Goal: Contribute content: Add original content to the website for others to see

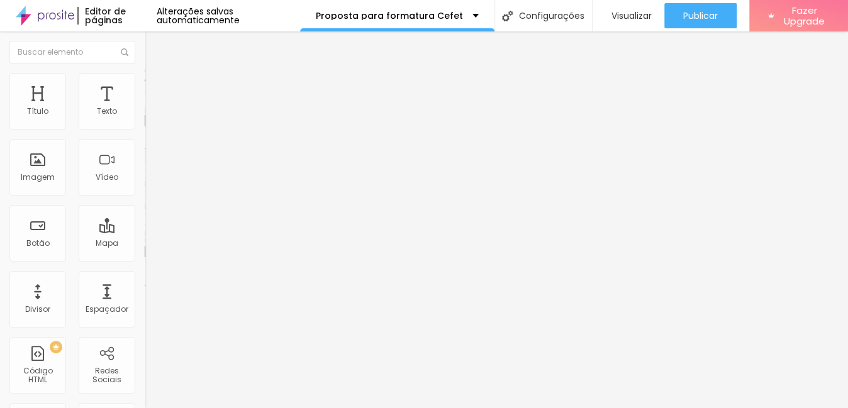
click at [145, 108] on span "Trocar imagem" at bounding box center [179, 103] width 69 height 11
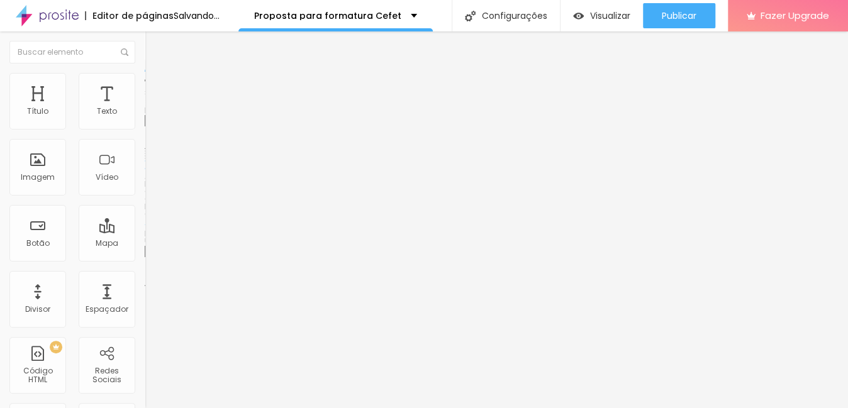
click at [145, 108] on span "Trocar imagem" at bounding box center [179, 103] width 69 height 11
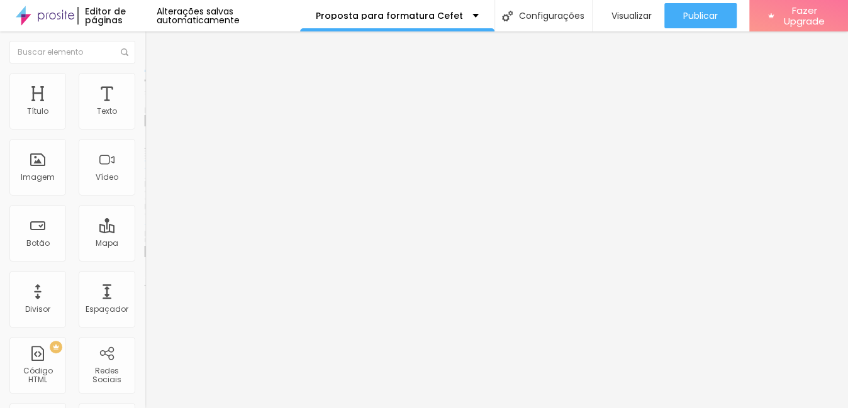
scroll to position [1659, 0]
click at [145, 108] on span "Trocar imagem" at bounding box center [179, 103] width 69 height 11
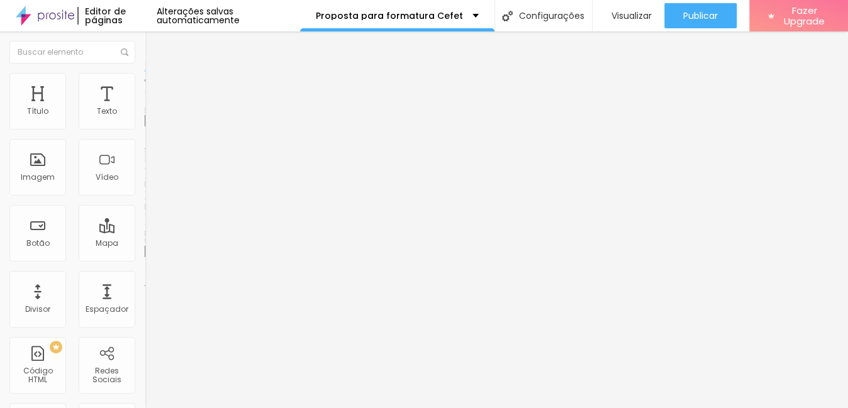
scroll to position [1716, 0]
click at [145, 84] on li "Estilo" at bounding box center [217, 79] width 145 height 13
type input "85"
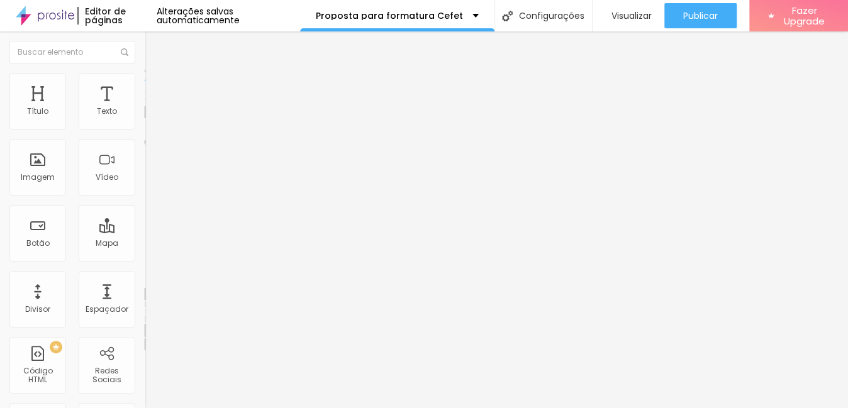
type input "85"
type input "90"
type input "95"
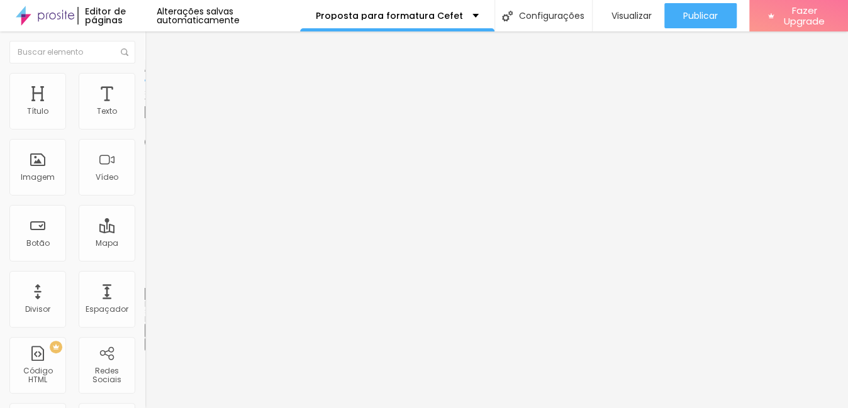
type input "100"
drag, startPoint x: 104, startPoint y: 137, endPoint x: 143, endPoint y: 151, distance: 41.4
type input "100"
click at [145, 129] on input "range" at bounding box center [185, 124] width 81 height 10
type input "95"
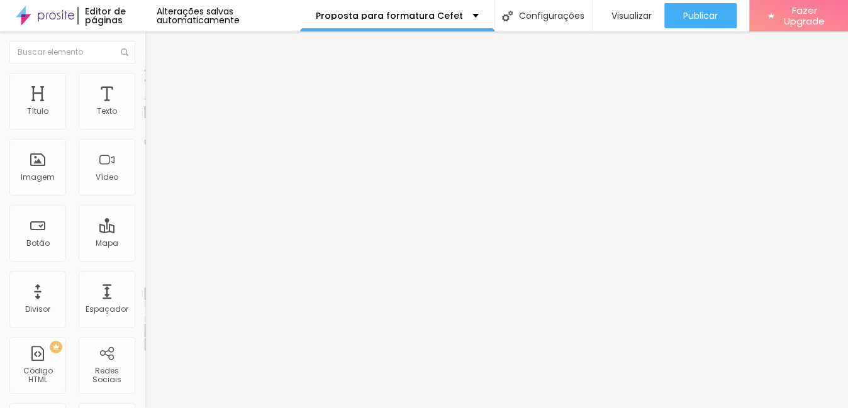
type input "95"
type input "90"
type input "85"
drag, startPoint x: 129, startPoint y: 134, endPoint x: 113, endPoint y: 135, distance: 15.7
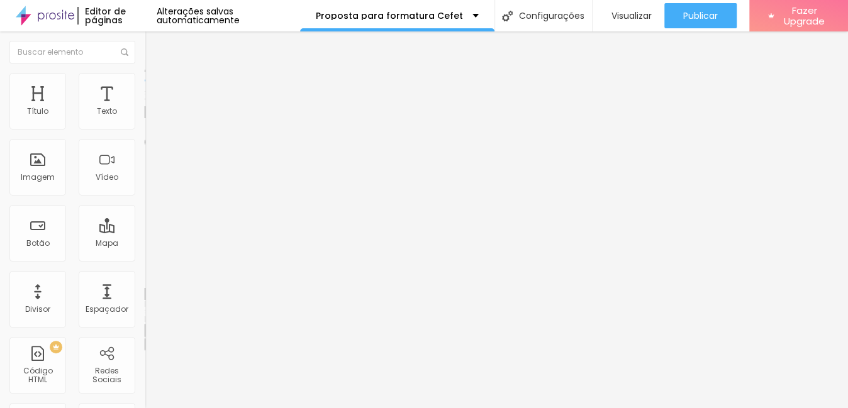
type input "85"
click at [145, 129] on input "range" at bounding box center [185, 124] width 81 height 10
click at [145, 81] on img at bounding box center [150, 78] width 11 height 11
type input "95"
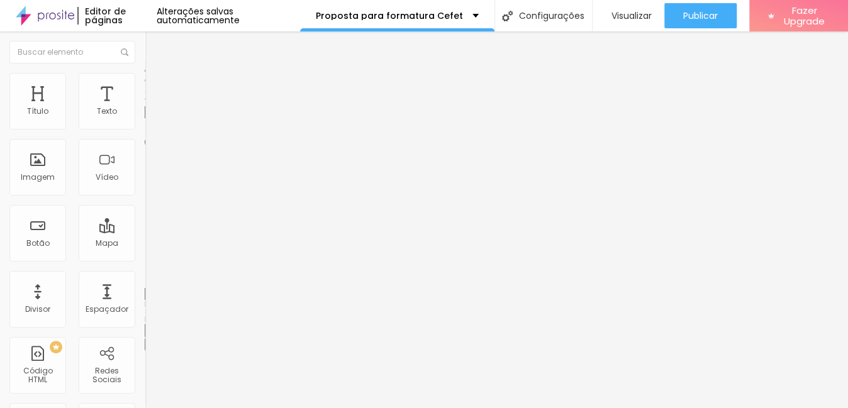
type input "90"
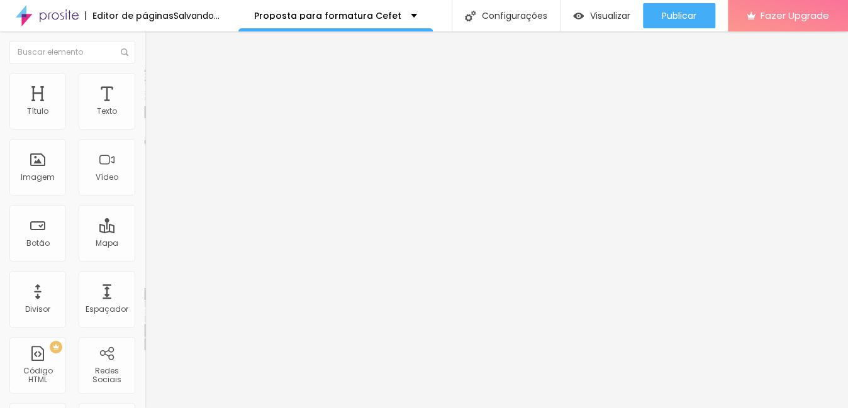
type input "85"
drag, startPoint x: 125, startPoint y: 136, endPoint x: 112, endPoint y: 133, distance: 13.5
type input "85"
click at [145, 129] on input "range" at bounding box center [185, 124] width 81 height 10
click at [145, 73] on li "Conteúdo" at bounding box center [217, 66] width 145 height 13
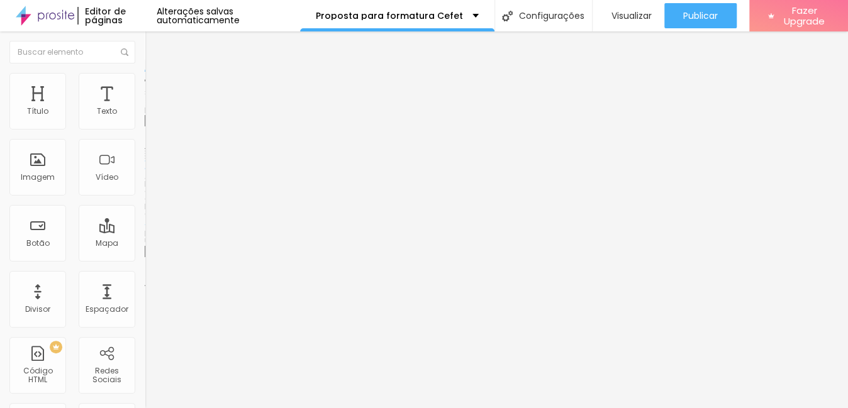
click at [145, 108] on span "Trocar imagem" at bounding box center [179, 103] width 69 height 11
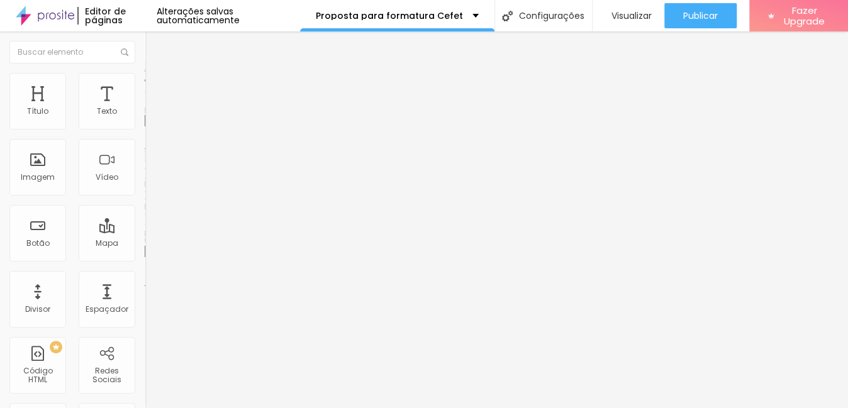
scroll to position [2460, 0]
drag, startPoint x: 318, startPoint y: 238, endPoint x: 283, endPoint y: 256, distance: 40.2
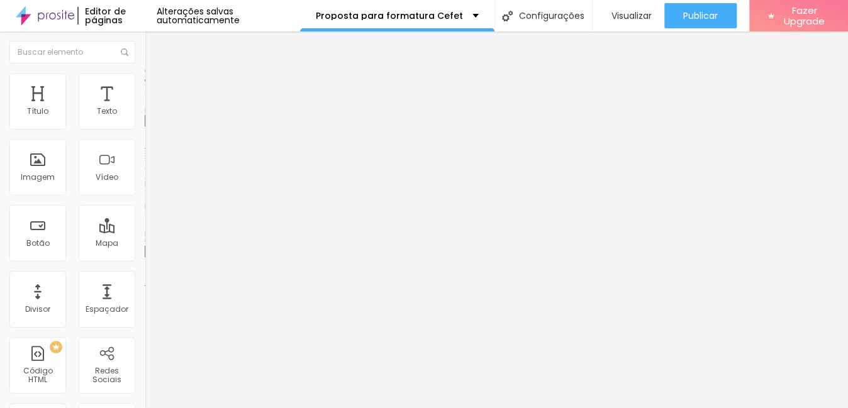
drag, startPoint x: 125, startPoint y: 243, endPoint x: 149, endPoint y: 242, distance: 23.9
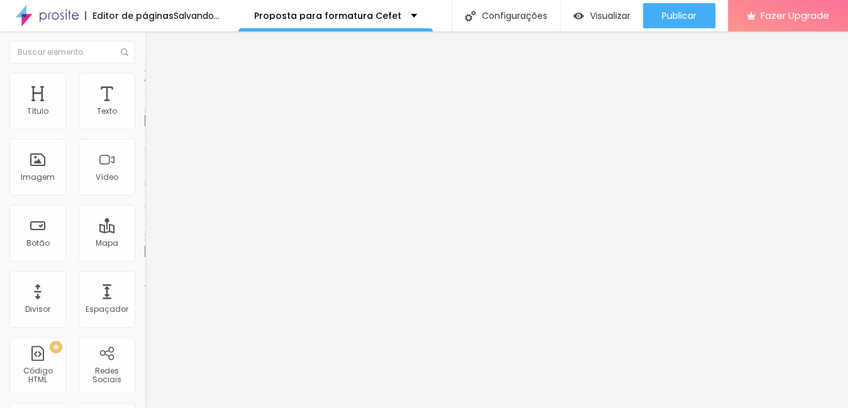
click at [145, 108] on span "Trocar imagem" at bounding box center [179, 103] width 69 height 11
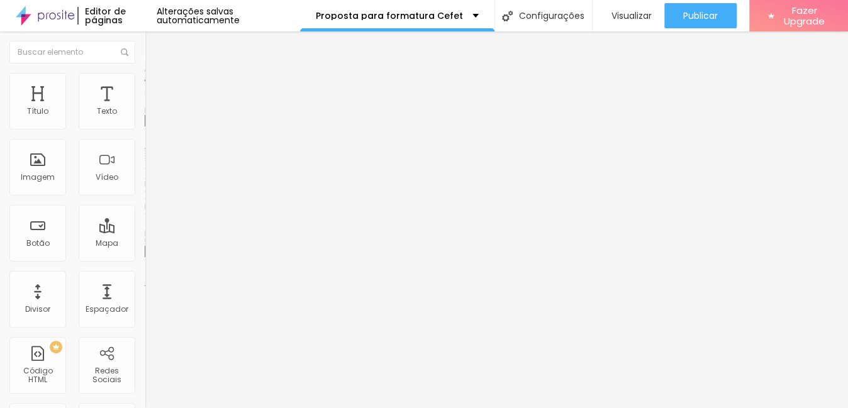
click at [145, 108] on span "Trocar imagem" at bounding box center [179, 103] width 69 height 11
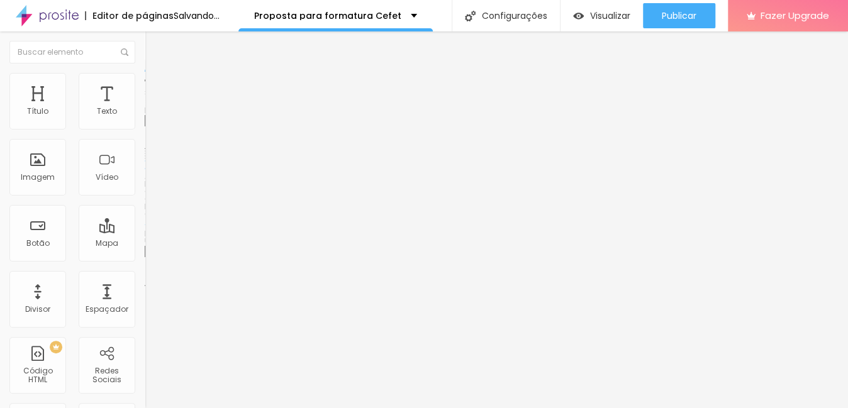
click at [145, 82] on li "Estilo" at bounding box center [217, 79] width 145 height 13
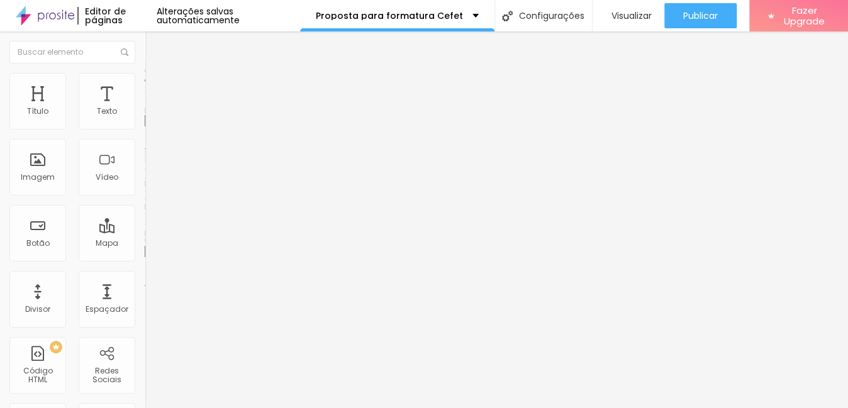
click at [145, 74] on li "Estilo" at bounding box center [217, 79] width 145 height 13
click at [145, 77] on img at bounding box center [150, 78] width 11 height 11
click at [145, 108] on span "Trocar imagem" at bounding box center [179, 103] width 69 height 11
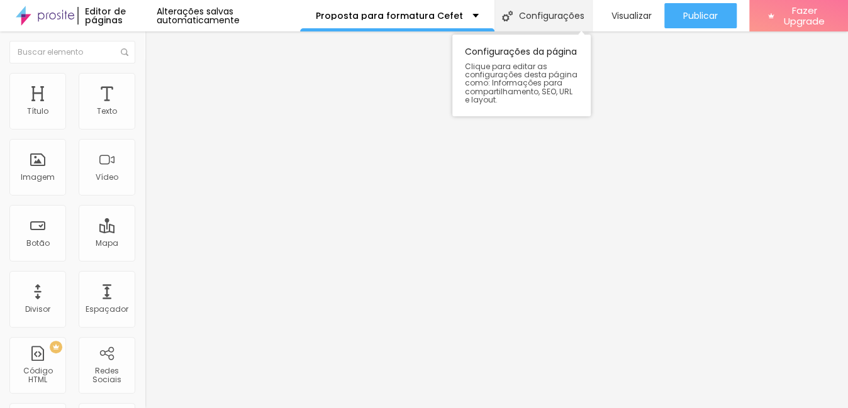
click at [553, 15] on div "Configurações" at bounding box center [544, 15] width 98 height 31
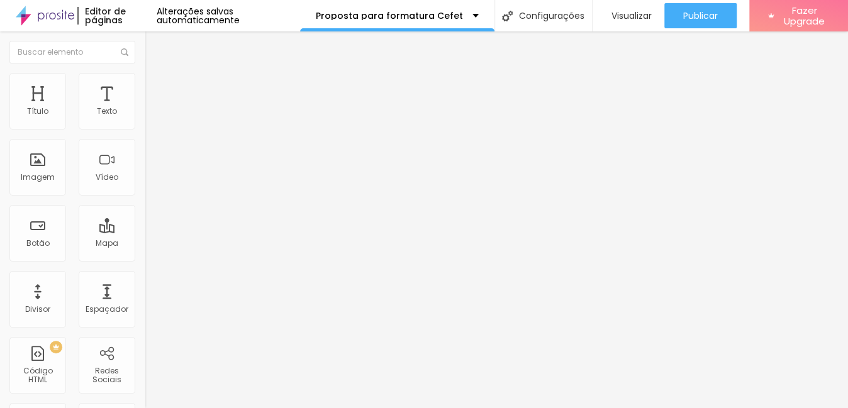
drag, startPoint x: 374, startPoint y: 124, endPoint x: 562, endPoint y: 127, distance: 188.2
type input "Proposta para eventos sob demanda"
drag, startPoint x: 384, startPoint y: 181, endPoint x: 539, endPoint y: 198, distance: 156.3
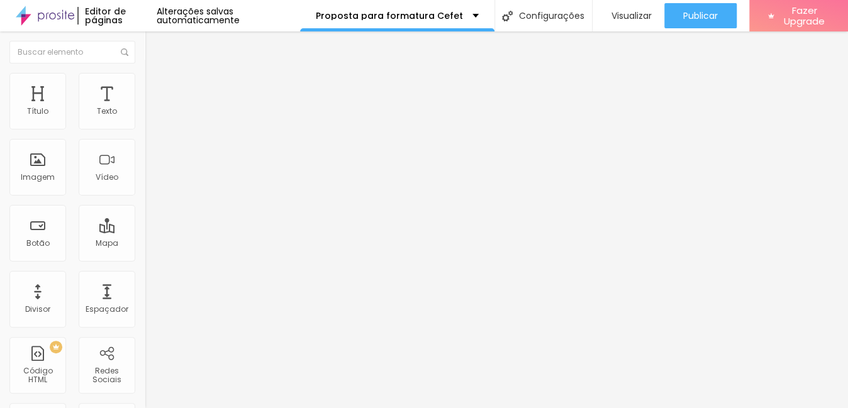
type input "/proposta-para-eventos-sob-demanda"
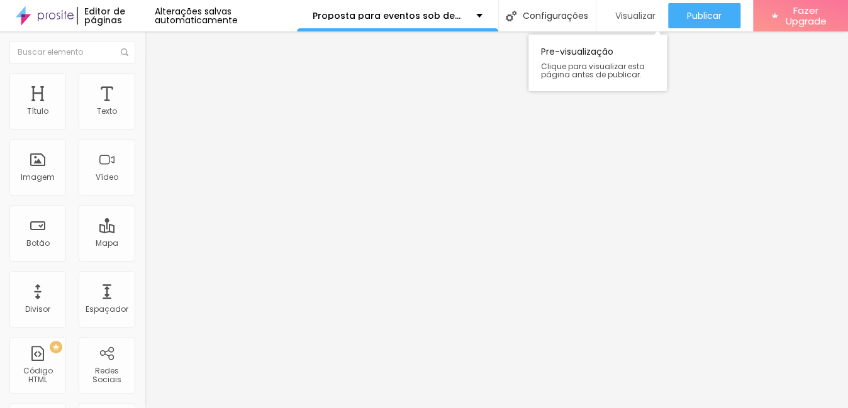
click at [609, 9] on div "Visualizar" at bounding box center [632, 15] width 47 height 25
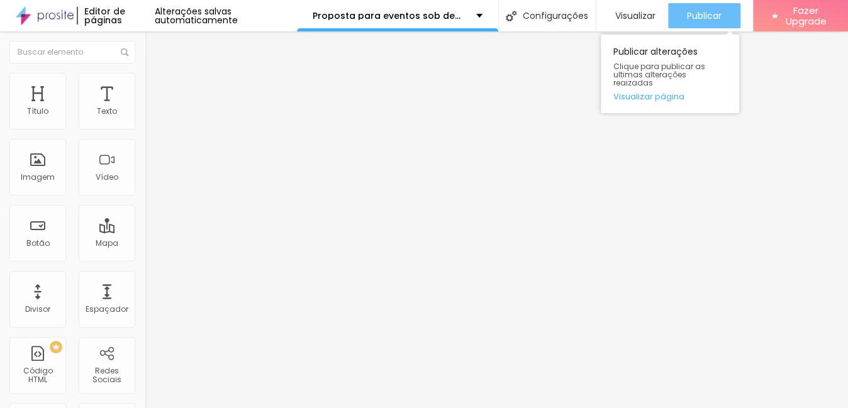
click at [712, 4] on div "Publicar" at bounding box center [704, 15] width 35 height 25
